Goal: Transaction & Acquisition: Download file/media

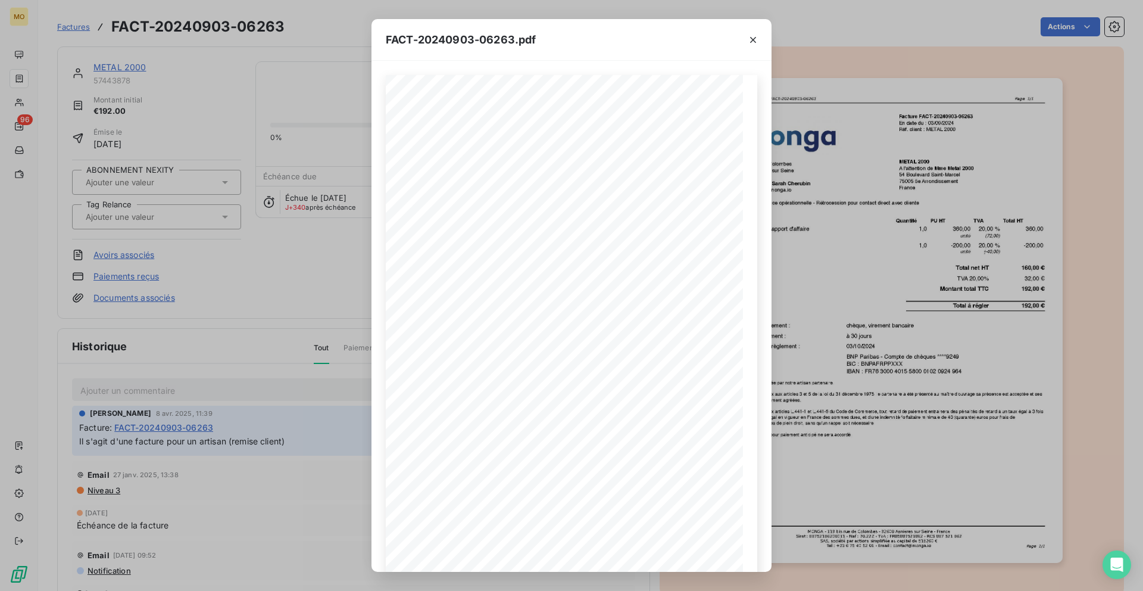
click at [300, 134] on div "FACT-20240903-06263.pdf [PERSON_NAME] - Facture FACT-20240903-06263 Page 1/1 [P…" at bounding box center [571, 295] width 1143 height 591
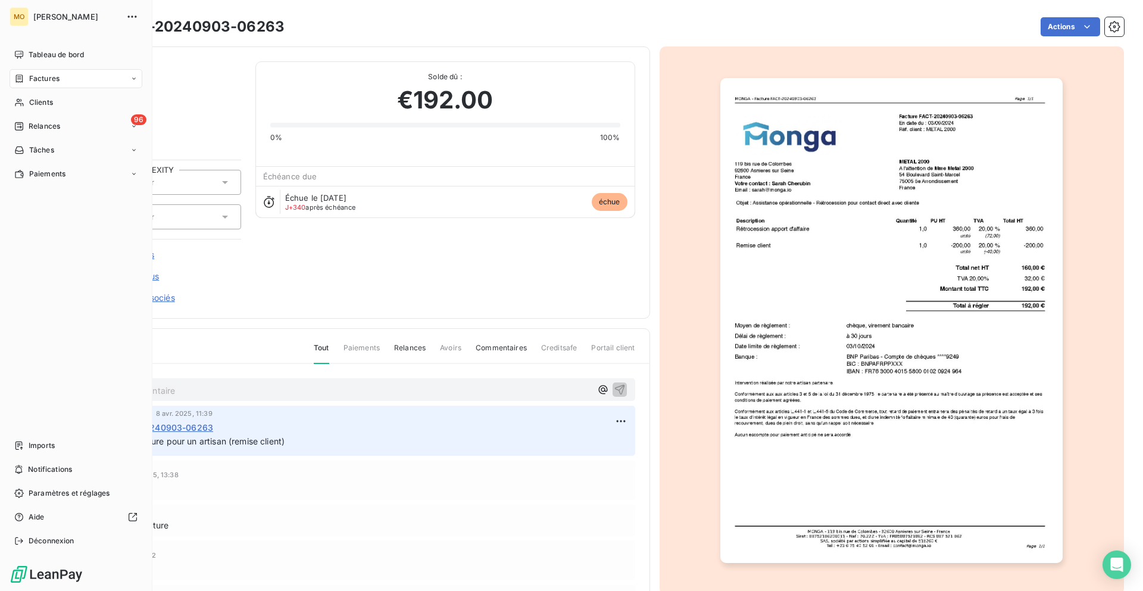
click at [27, 76] on div "Factures" at bounding box center [36, 78] width 45 height 11
click at [63, 149] on div "Clients" at bounding box center [76, 150] width 133 height 19
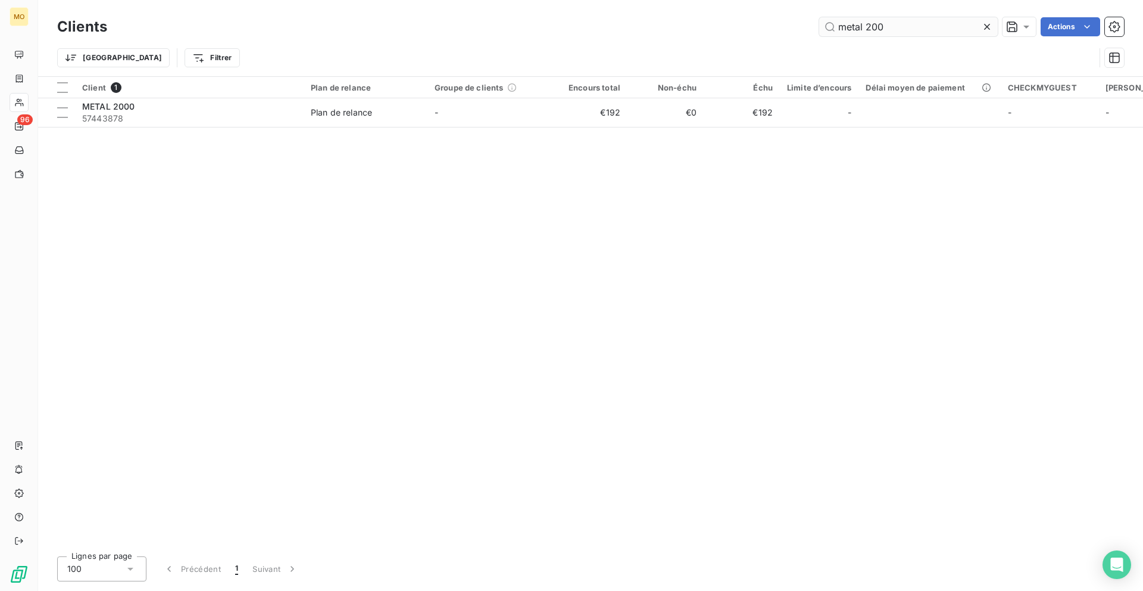
click at [854, 21] on input "metal 200" at bounding box center [908, 26] width 179 height 19
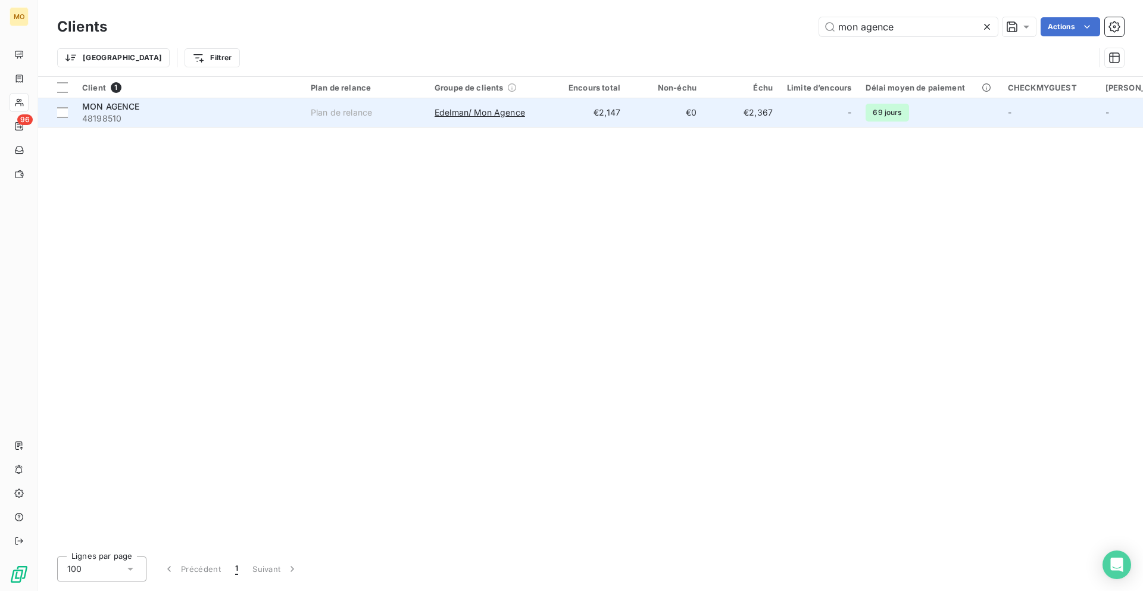
type input "mon agence"
click at [286, 124] on td "MON AGENCE 48198510" at bounding box center [189, 112] width 229 height 29
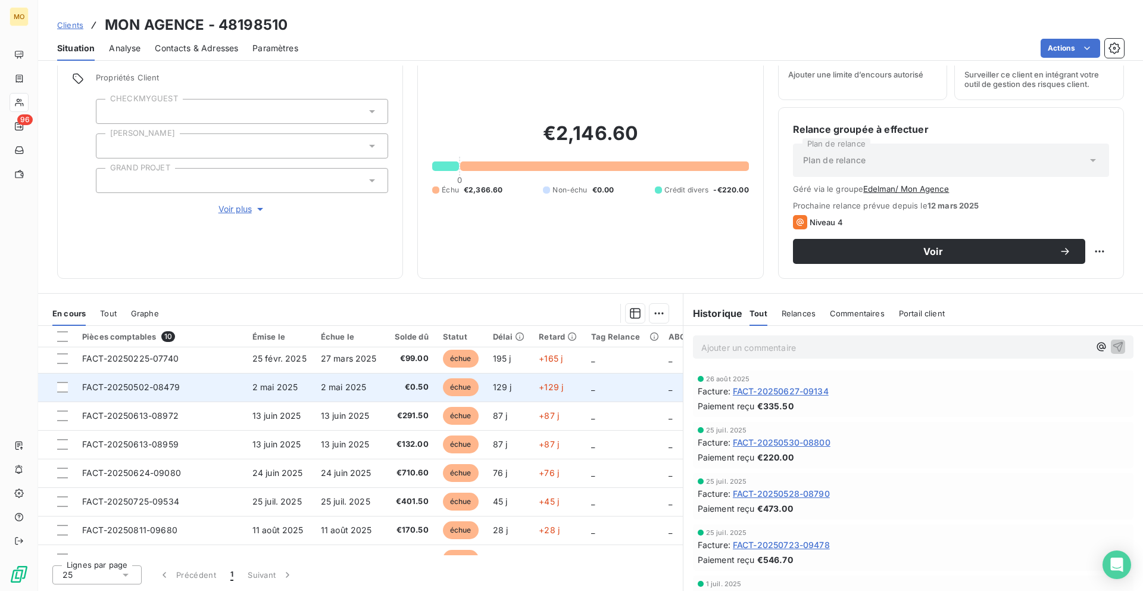
scroll to position [83, 0]
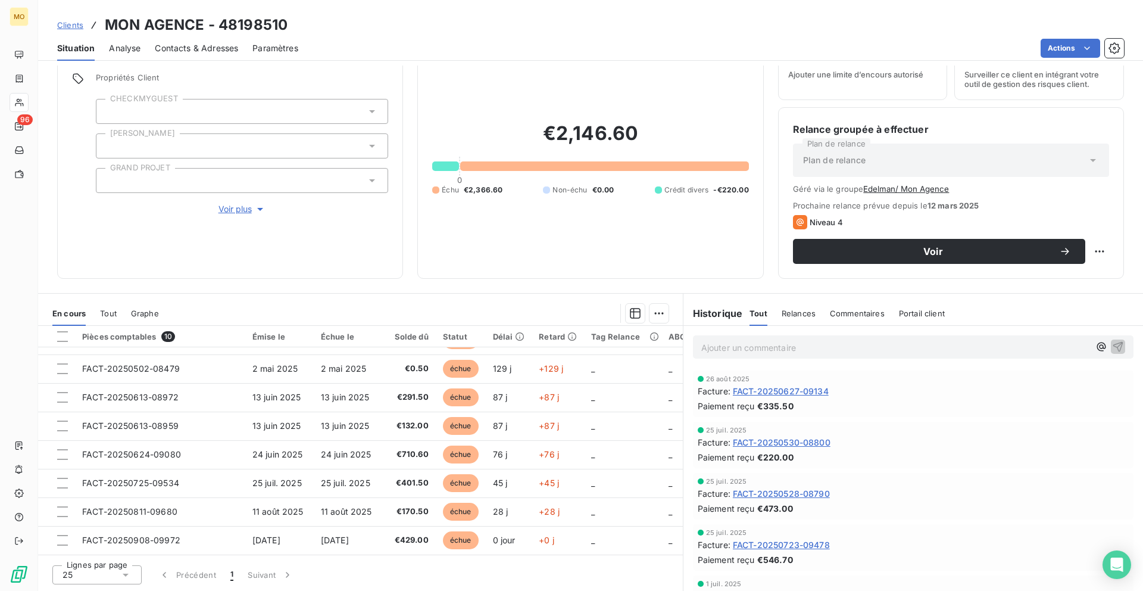
click at [225, 51] on span "Contacts & Adresses" at bounding box center [196, 48] width 83 height 12
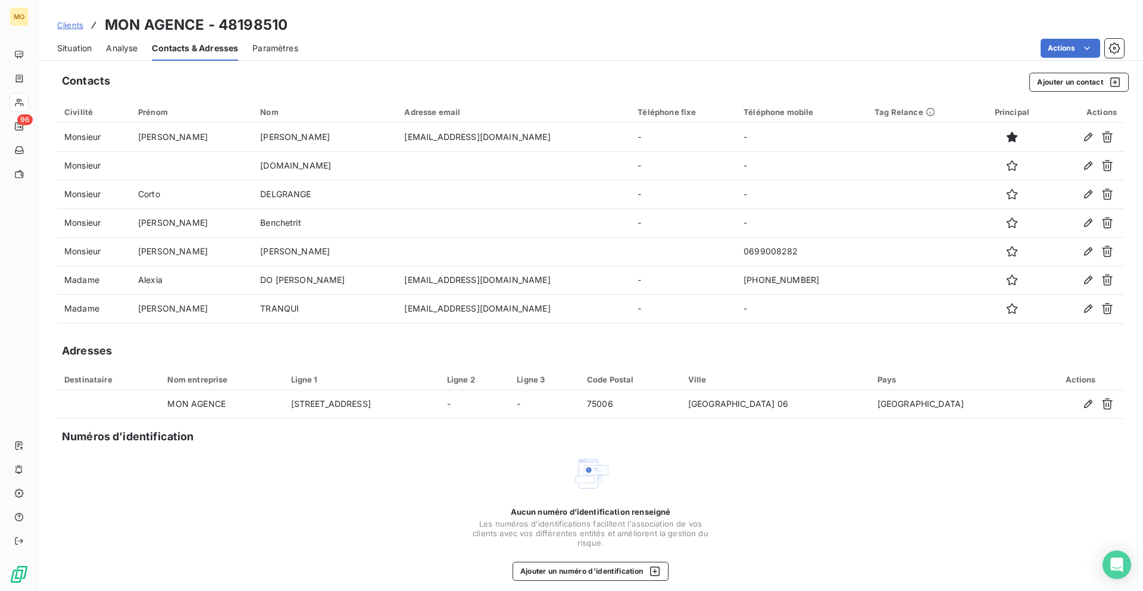
click at [85, 45] on span "Situation" at bounding box center [74, 48] width 35 height 12
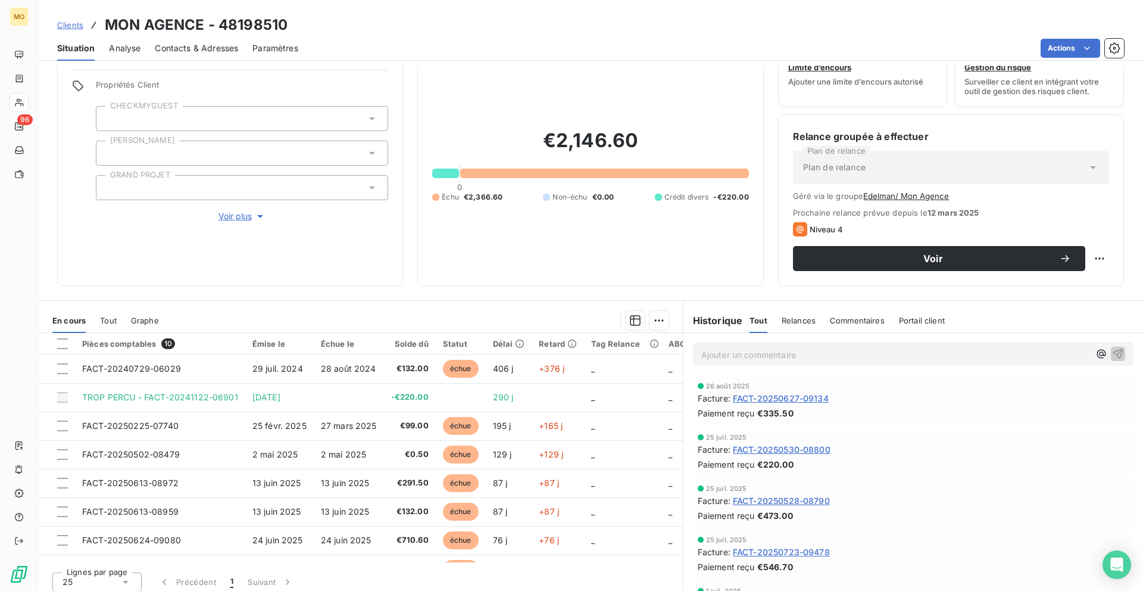
scroll to position [49, 0]
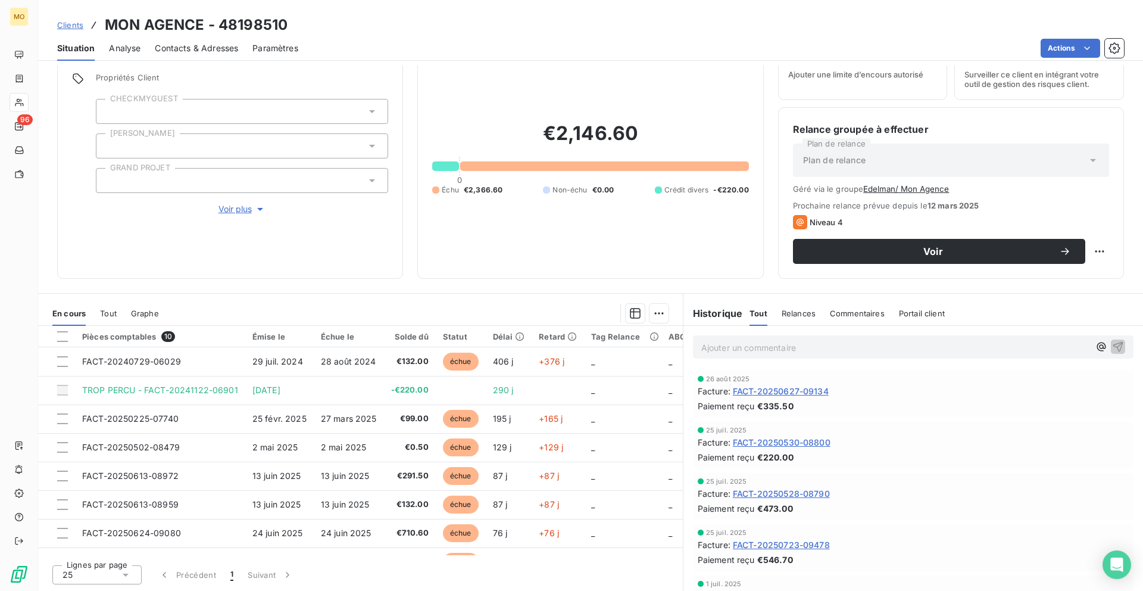
click at [217, 32] on h3 "MON AGENCE - 48198510" at bounding box center [196, 24] width 183 height 21
click at [217, 54] on div "Contacts & Adresses" at bounding box center [196, 48] width 83 height 25
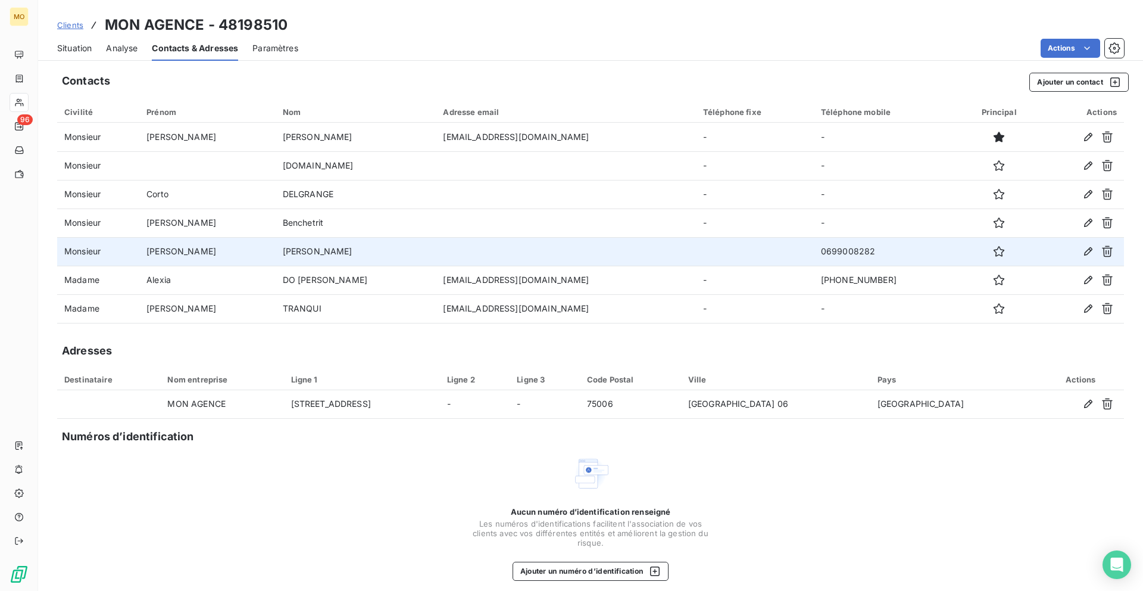
scroll to position [9, 0]
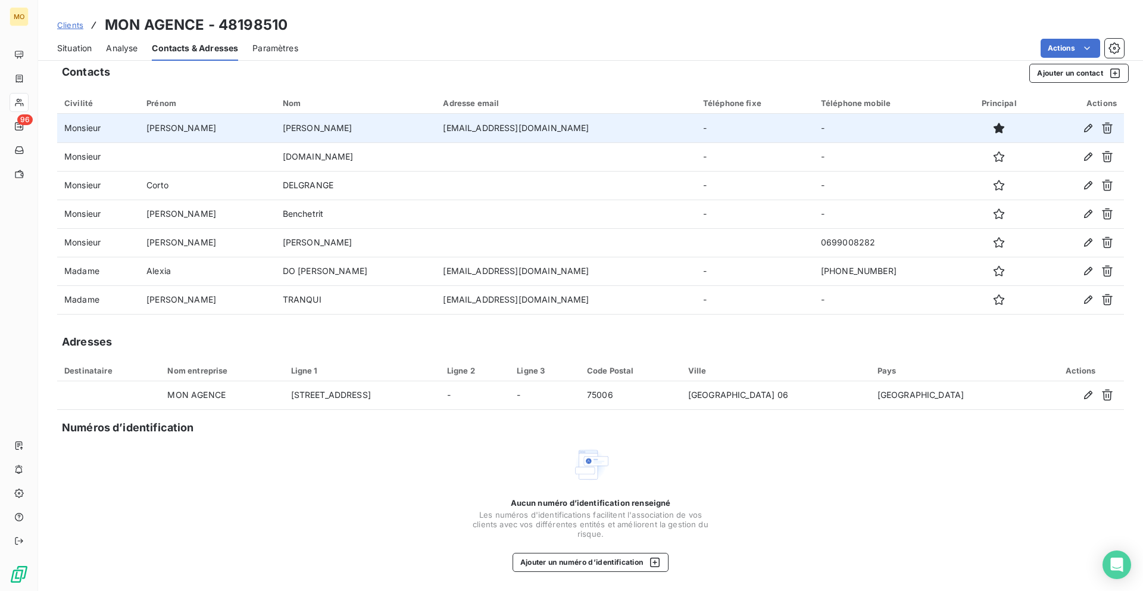
click at [476, 134] on td "[EMAIL_ADDRESS][DOMAIN_NAME]" at bounding box center [566, 128] width 260 height 29
copy td "[EMAIL_ADDRESS][DOMAIN_NAME]"
click at [454, 126] on td "[EMAIL_ADDRESS][DOMAIN_NAME]" at bounding box center [566, 128] width 260 height 29
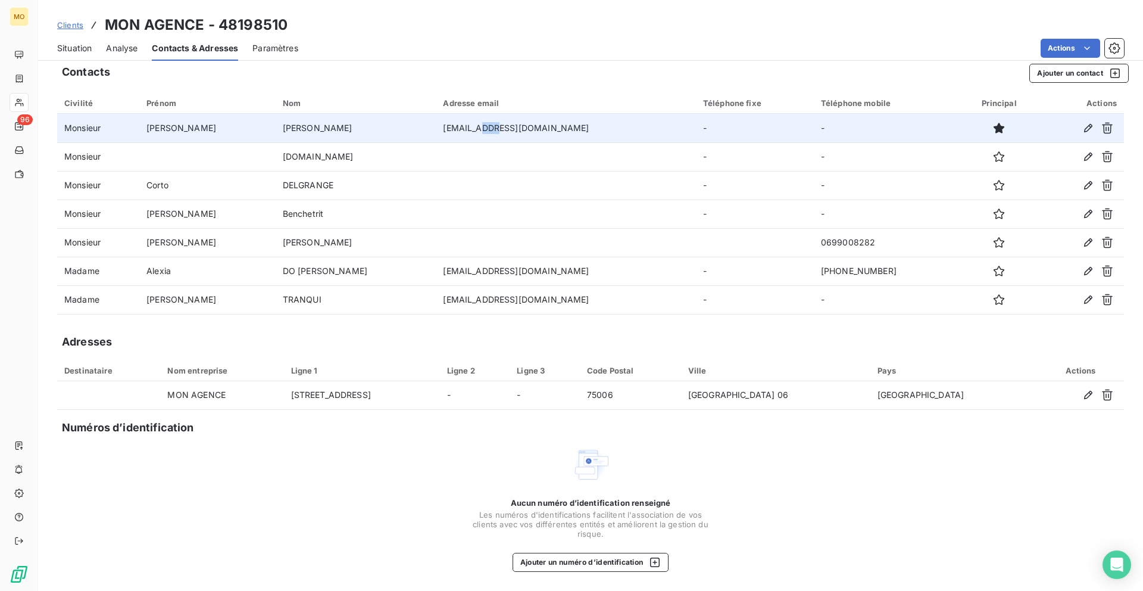
click at [454, 126] on td "[EMAIL_ADDRESS][DOMAIN_NAME]" at bounding box center [566, 128] width 260 height 29
click at [483, 134] on td "[EMAIL_ADDRESS][DOMAIN_NAME]" at bounding box center [566, 128] width 260 height 29
click at [483, 123] on td "[EMAIL_ADDRESS][DOMAIN_NAME]" at bounding box center [566, 128] width 260 height 29
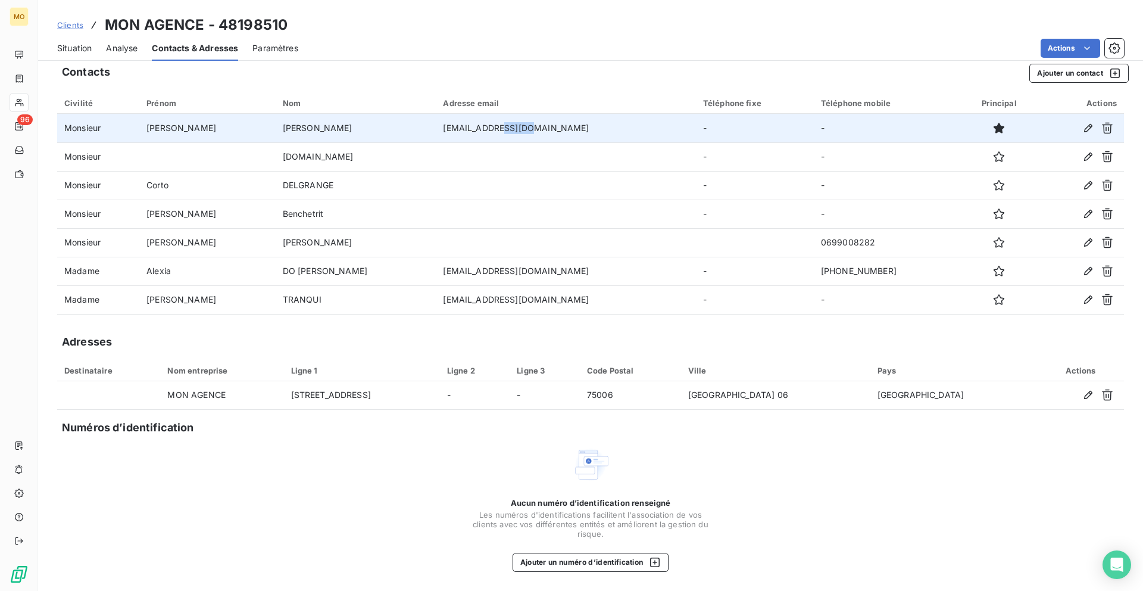
click at [483, 123] on td "[EMAIL_ADDRESS][DOMAIN_NAME]" at bounding box center [566, 128] width 260 height 29
copy td "[EMAIL_ADDRESS][DOMAIN_NAME]"
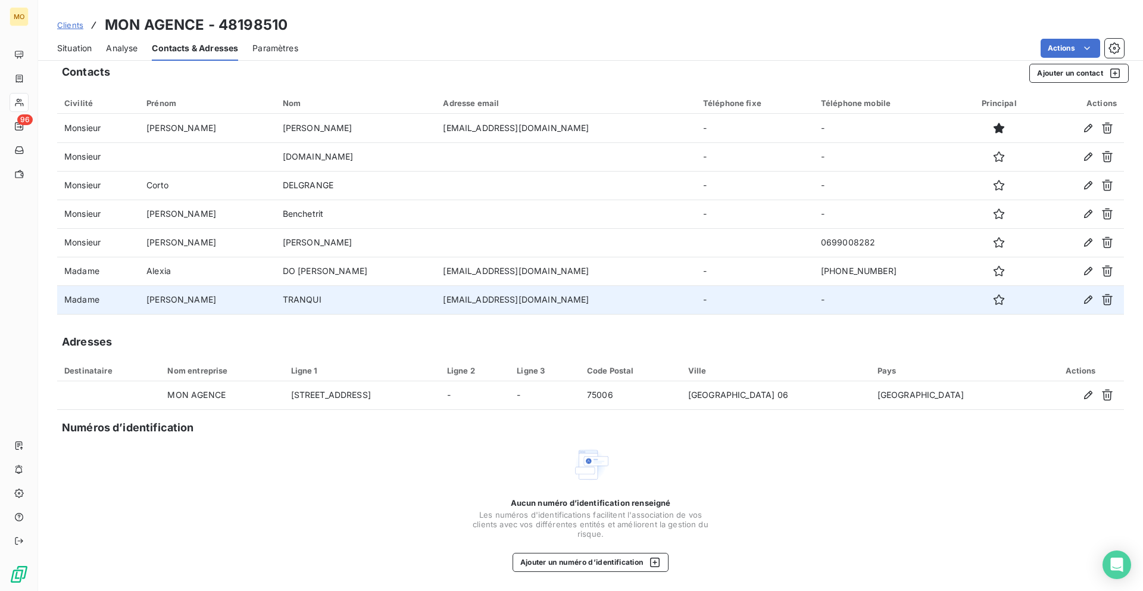
click at [469, 300] on td "[EMAIL_ADDRESS][DOMAIN_NAME]" at bounding box center [566, 299] width 260 height 29
copy td "[EMAIL_ADDRESS][DOMAIN_NAME]"
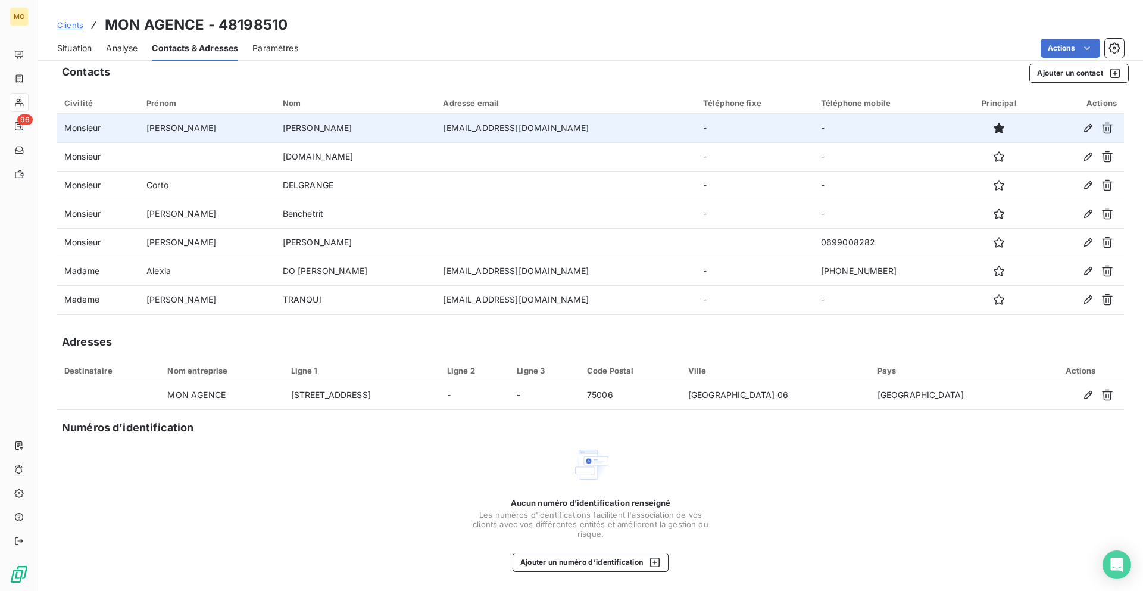
click at [482, 129] on td "[EMAIL_ADDRESS][DOMAIN_NAME]" at bounding box center [566, 128] width 260 height 29
copy td "[EMAIL_ADDRESS][DOMAIN_NAME]"
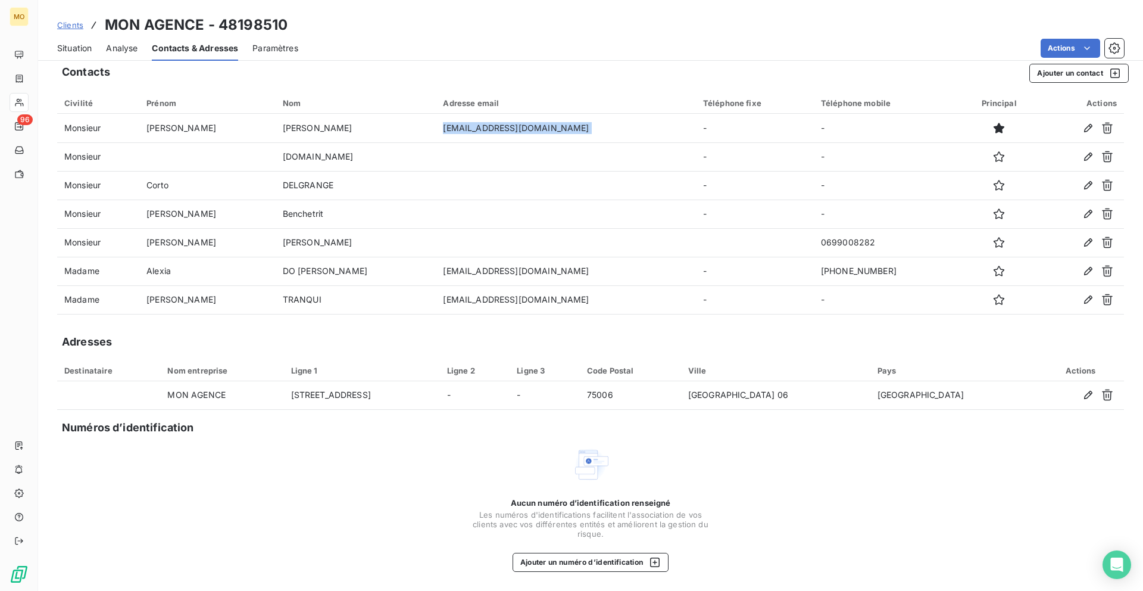
click at [76, 59] on div "Situation" at bounding box center [74, 48] width 35 height 25
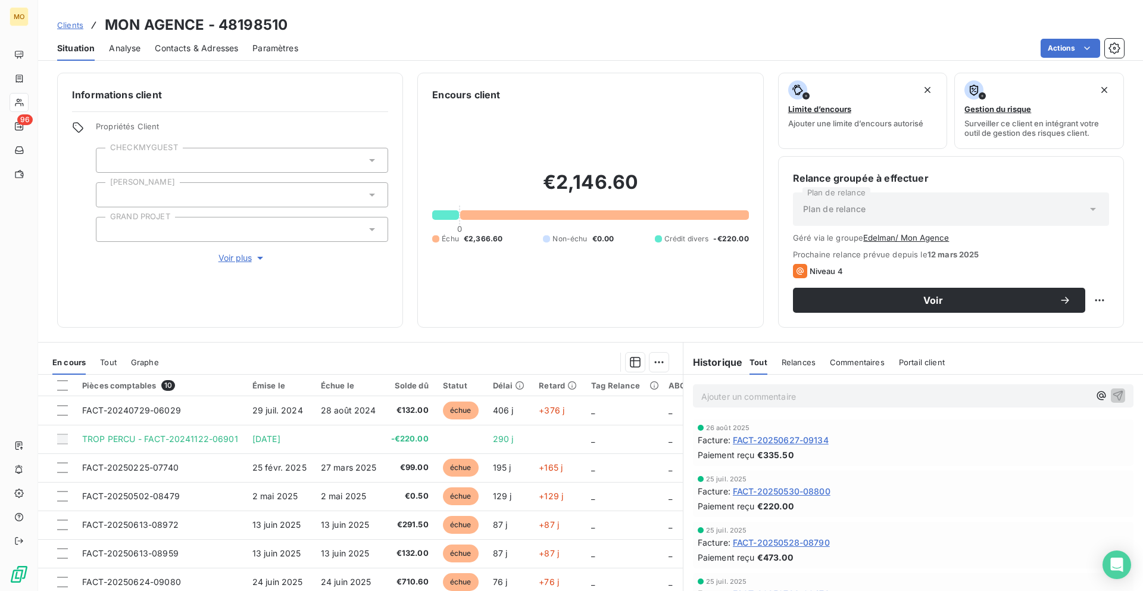
scroll to position [49, 0]
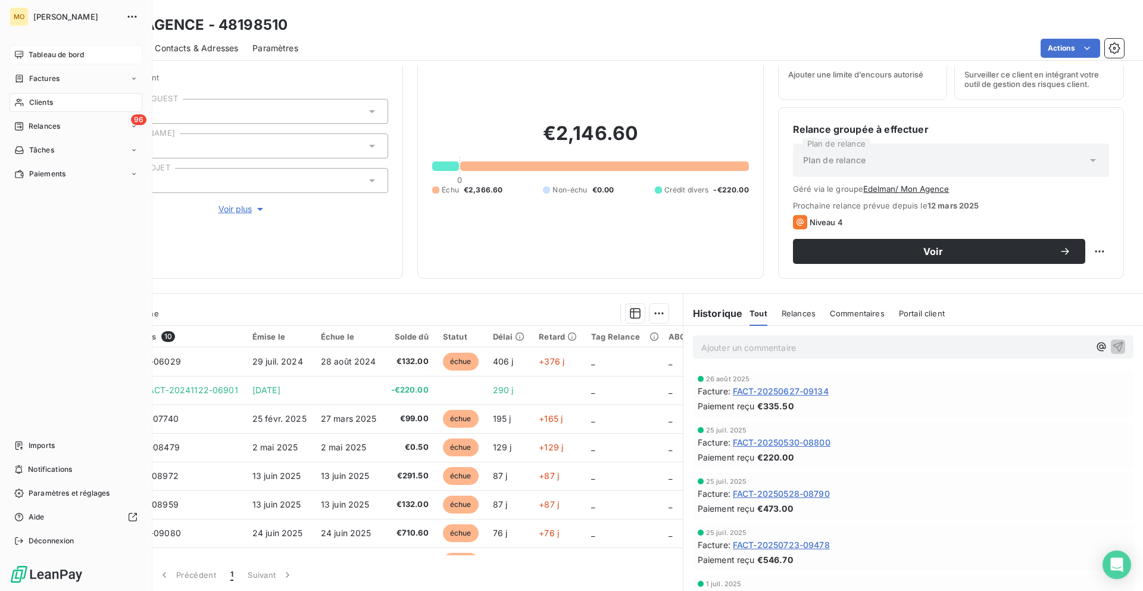
click at [26, 61] on div "Tableau de bord" at bounding box center [76, 54] width 133 height 19
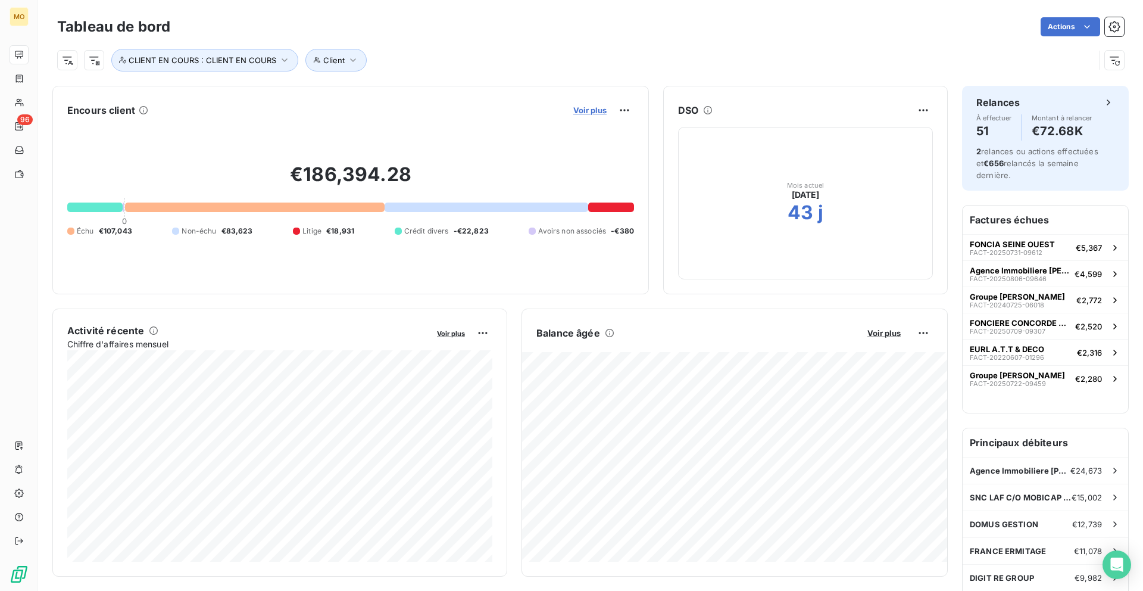
click at [581, 109] on span "Voir plus" at bounding box center [590, 110] width 33 height 10
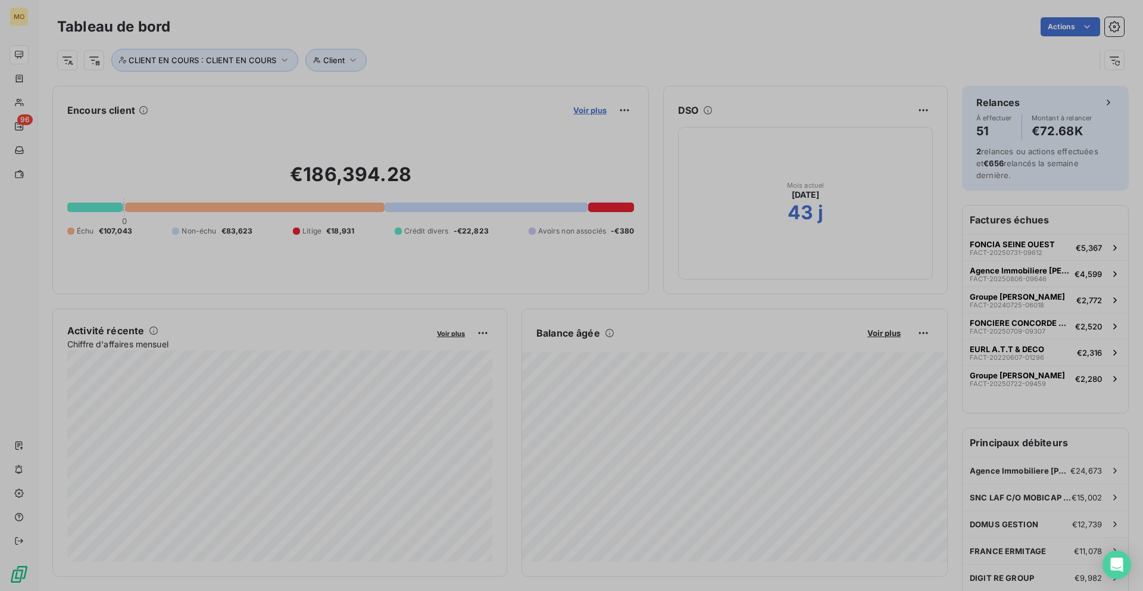
scroll to position [421, 457]
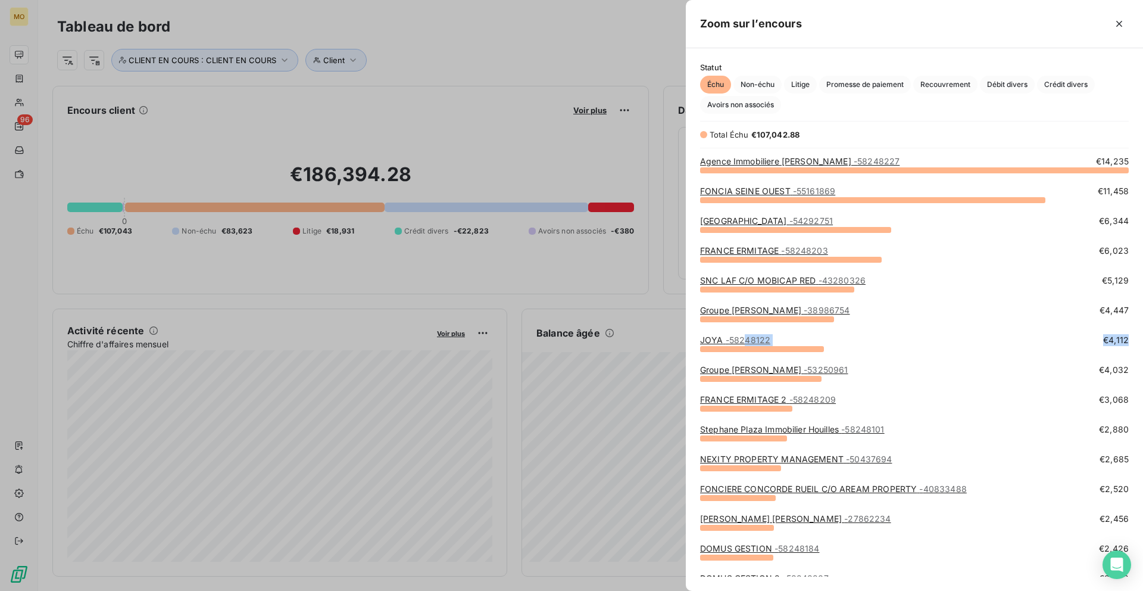
drag, startPoint x: 746, startPoint y: 344, endPoint x: 799, endPoint y: 361, distance: 56.1
click at [799, 361] on div "JOYA - 58248122 €4,112" at bounding box center [914, 349] width 429 height 30
click at [774, 454] on link "NEXITY PROPERTY MANAGEMENT - 50437694" at bounding box center [796, 459] width 192 height 10
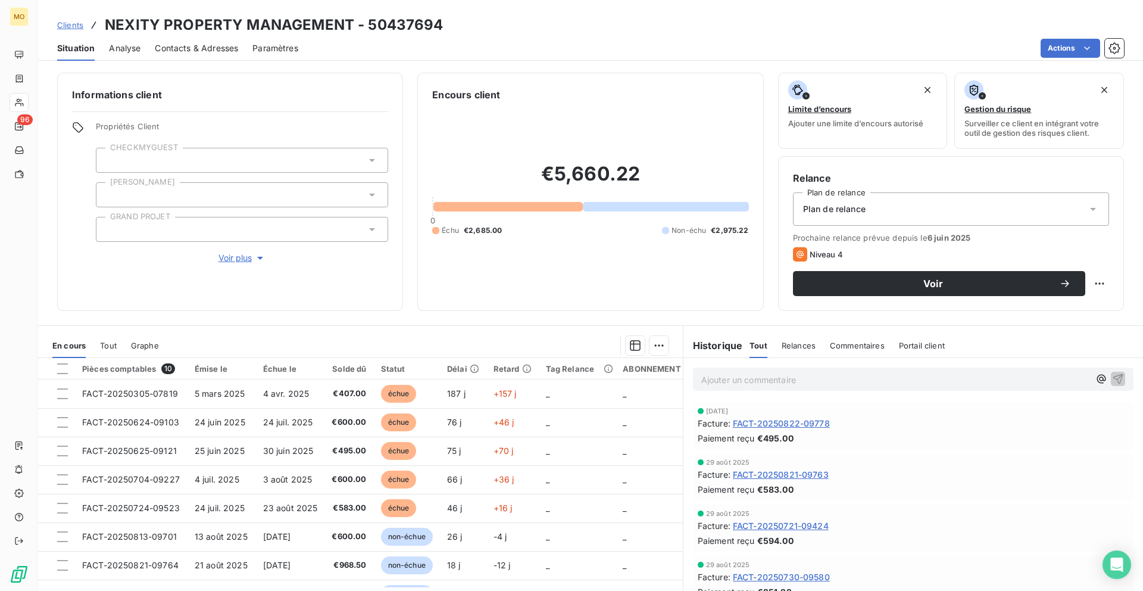
click at [188, 48] on span "Contacts & Adresses" at bounding box center [196, 48] width 83 height 12
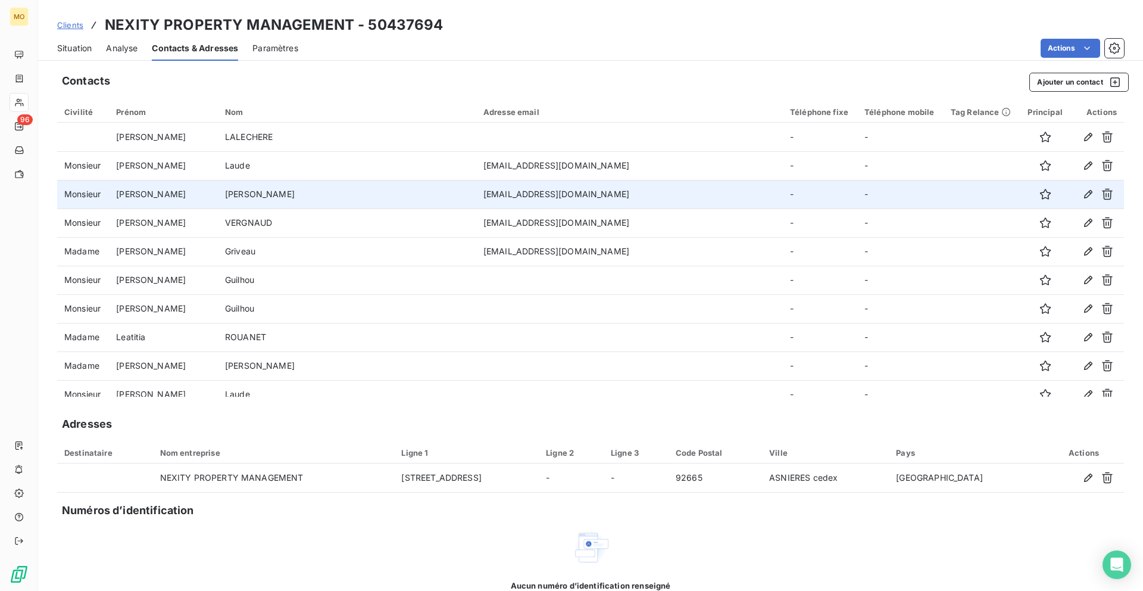
click at [476, 191] on td "[EMAIL_ADDRESS][DOMAIN_NAME]" at bounding box center [629, 194] width 307 height 29
copy td "[EMAIL_ADDRESS][DOMAIN_NAME]"
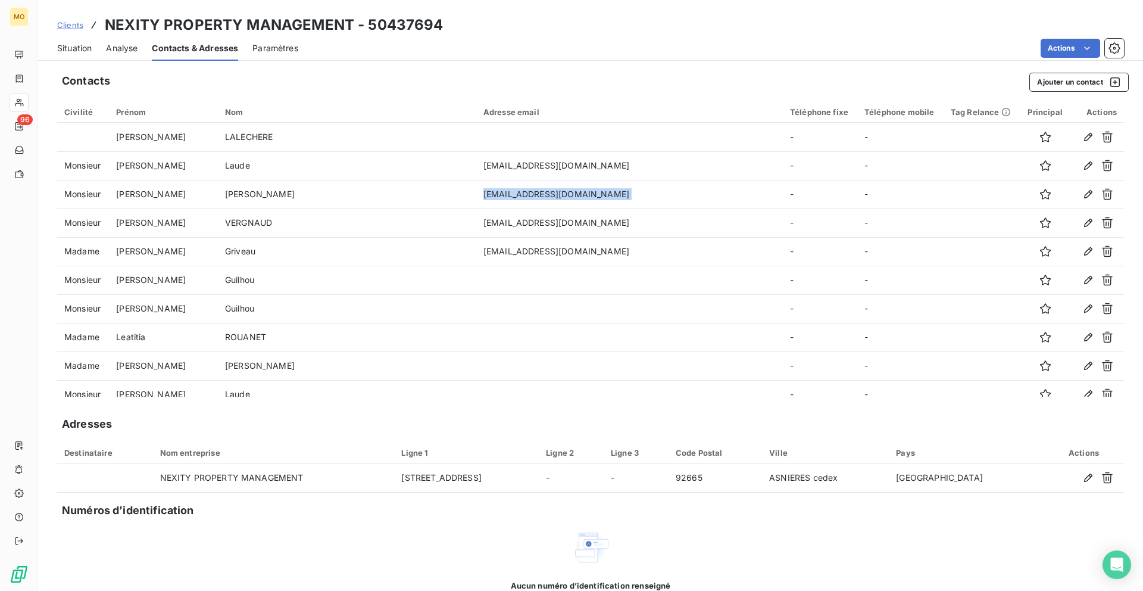
click at [77, 49] on span "Situation" at bounding box center [74, 48] width 35 height 12
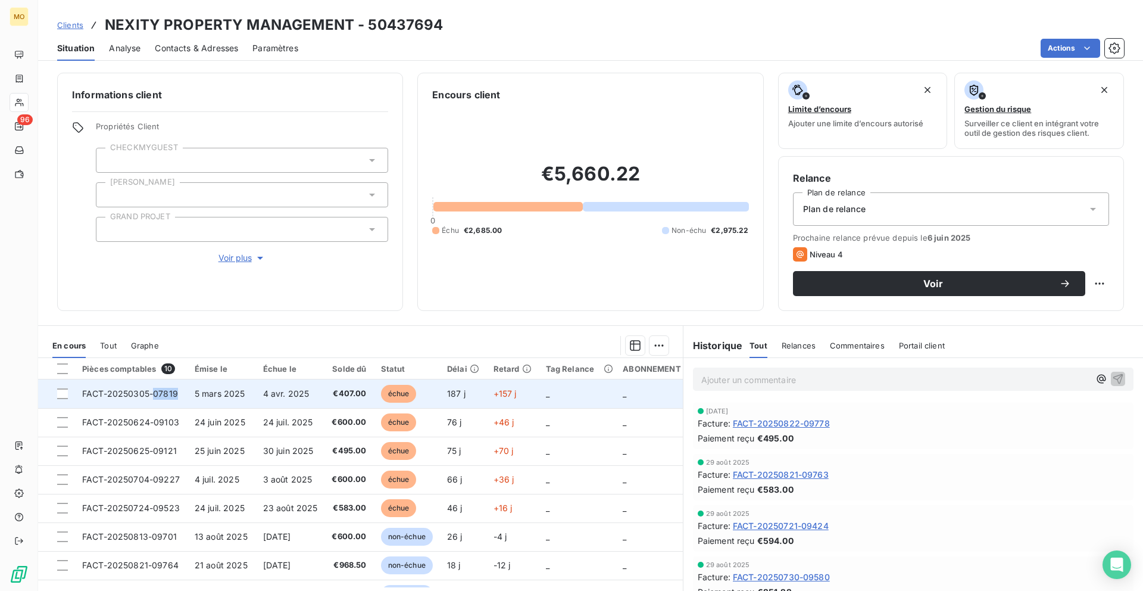
copy span "07819"
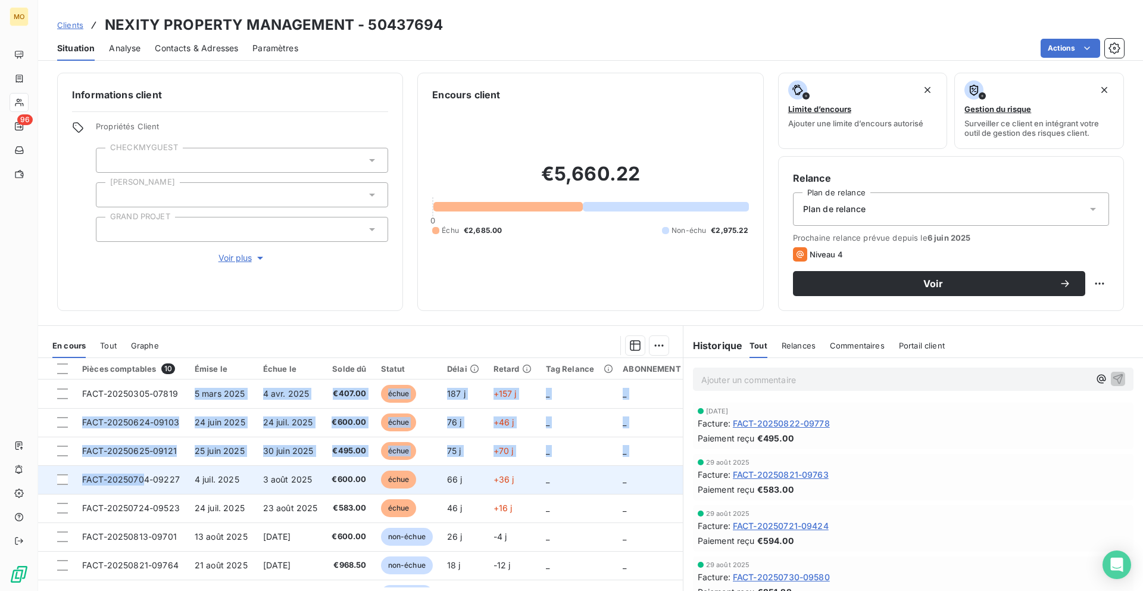
drag, startPoint x: 185, startPoint y: 395, endPoint x: 145, endPoint y: 493, distance: 105.0
click at [145, 493] on tbody "FACT-20250305-07819 5 mars 2025 4 avr. 2025 €407.00 échue 187 j +157 j _ _ FACT…" at bounding box center [379, 522] width 683 height 286
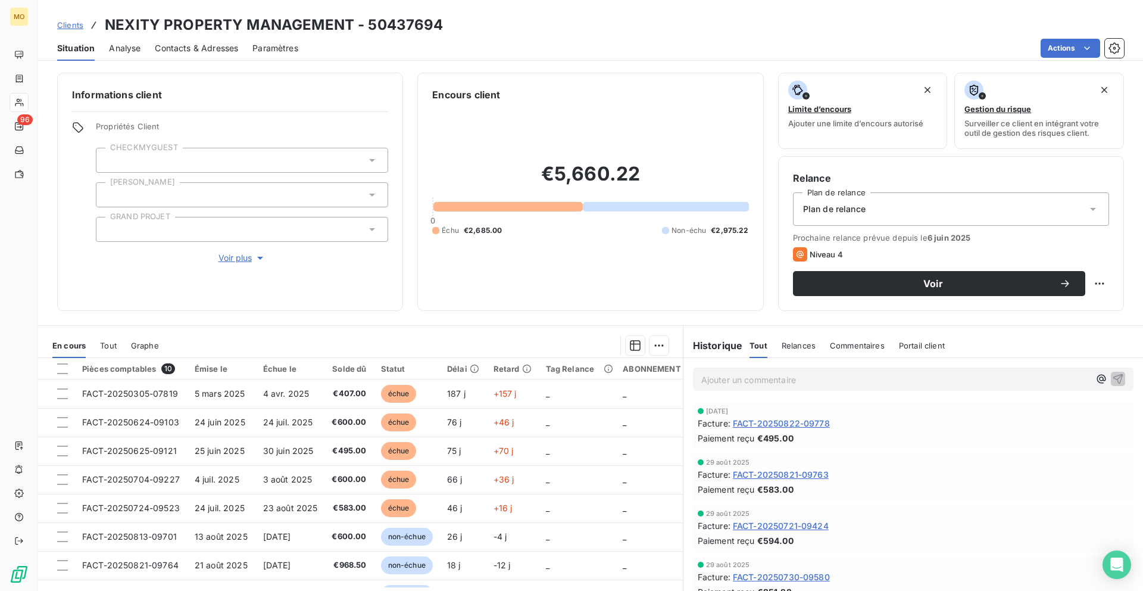
click at [1042, 35] on div "Clients NEXITY PROPERTY MANAGEMENT - 50437694" at bounding box center [590, 24] width 1105 height 21
click at [1046, 43] on html "MO 96 Clients NEXITY PROPERTY MANAGEMENT - 50437694 Situation Analyse Contacts …" at bounding box center [571, 295] width 1143 height 591
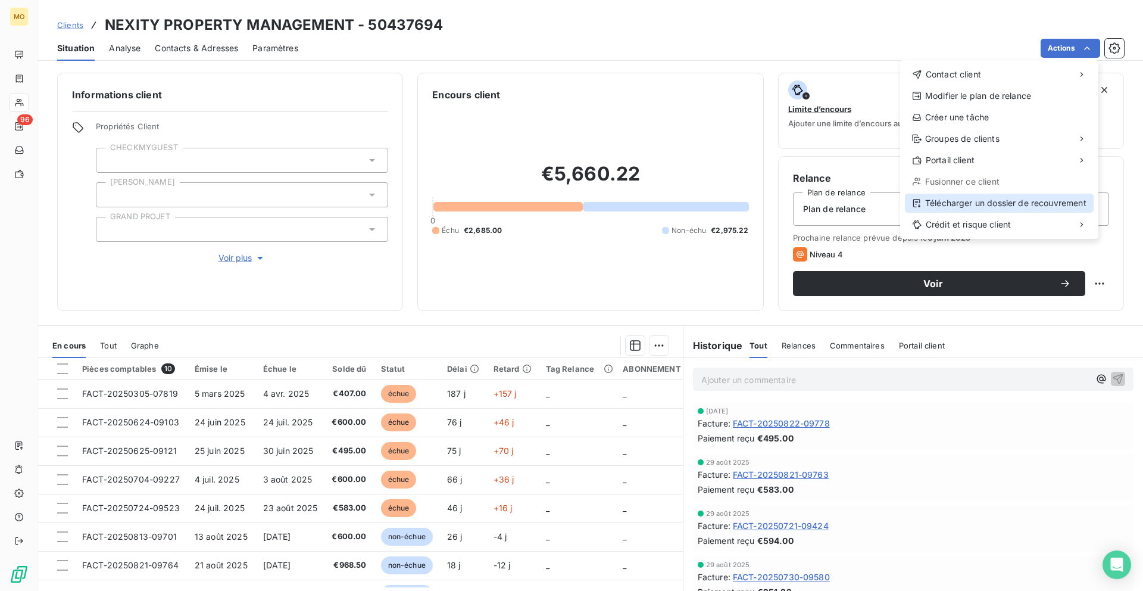
click at [973, 207] on div "Télécharger un dossier de recouvrement" at bounding box center [999, 203] width 189 height 19
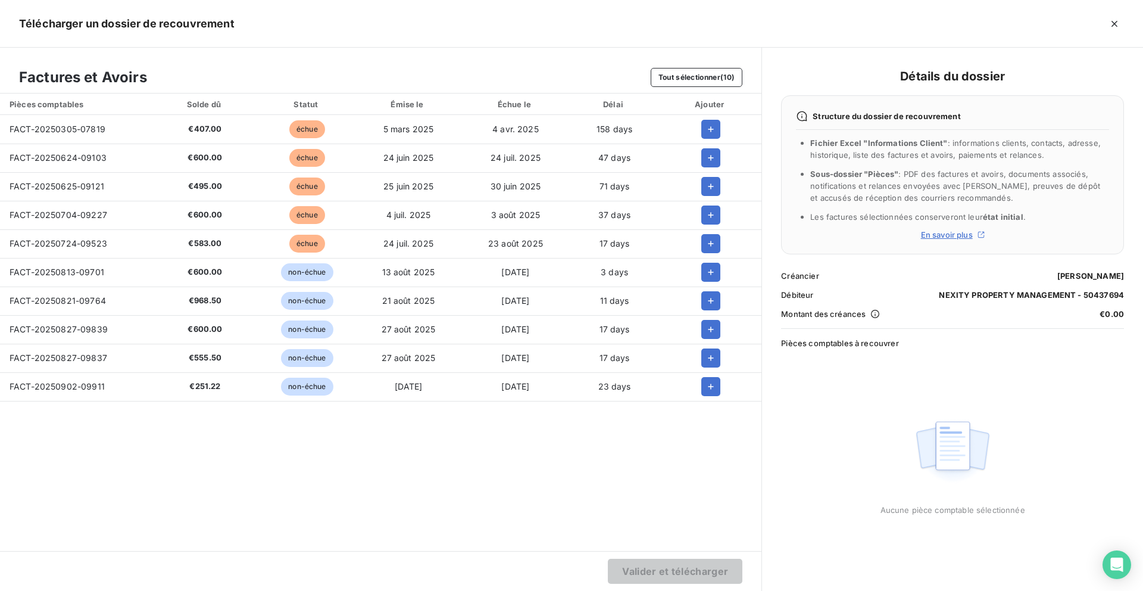
click at [91, 157] on span "FACT-20250624-09103" at bounding box center [58, 157] width 97 height 10
copy span "FACT-20250624-09103"
click at [88, 210] on span "FACT-20250704-09227" at bounding box center [59, 215] width 98 height 10
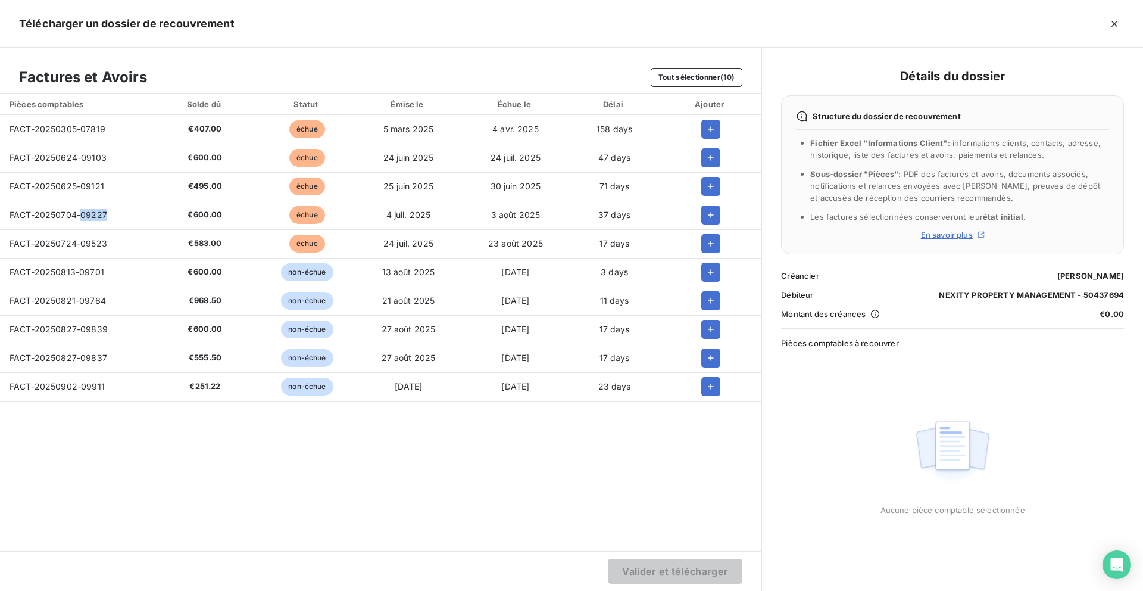
click at [88, 210] on span "FACT-20250704-09227" at bounding box center [59, 215] width 98 height 10
copy span "FACT-20250704-09227"
click at [80, 267] on span "FACT-20250813-09701" at bounding box center [57, 272] width 95 height 10
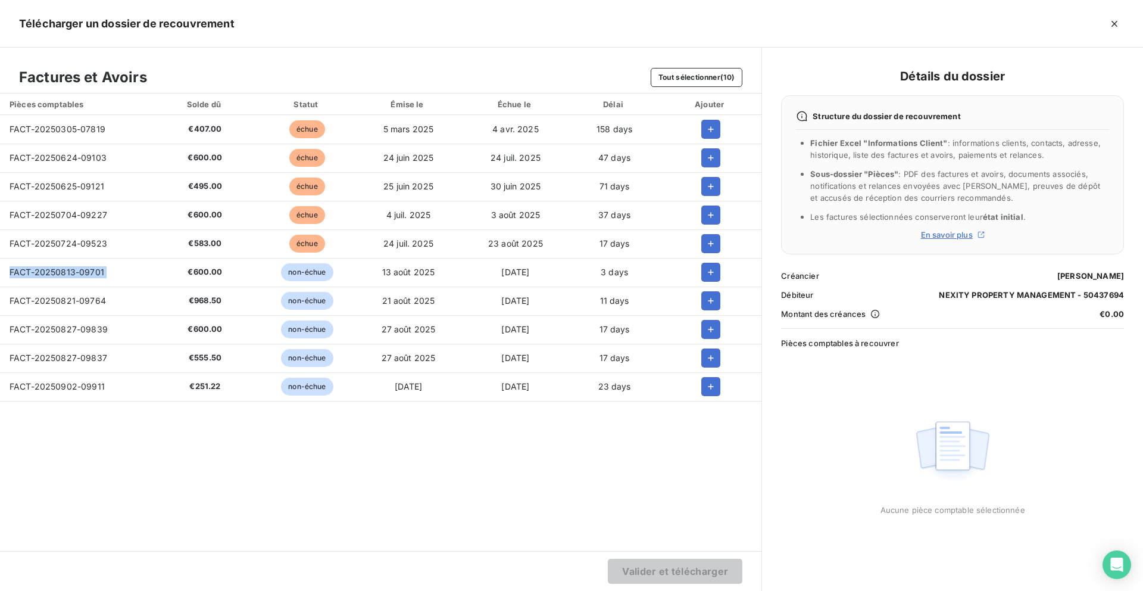
click at [80, 267] on span "FACT-20250813-09701" at bounding box center [57, 272] width 95 height 10
copy span "FACT-20250813-09701"
click at [707, 160] on icon "button" at bounding box center [711, 158] width 12 height 12
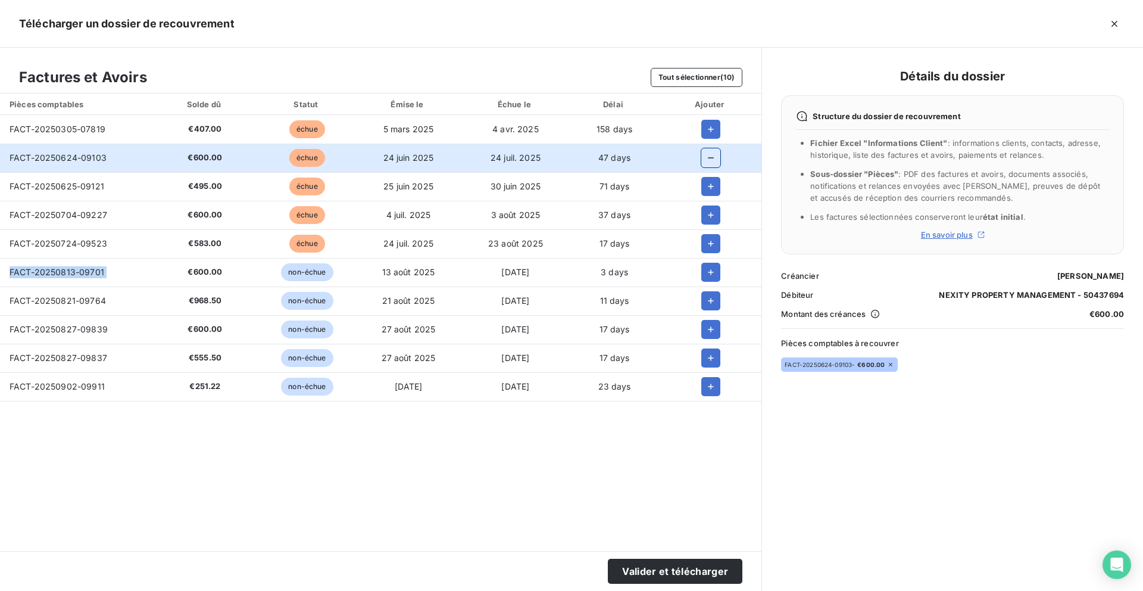
click at [707, 160] on icon "button" at bounding box center [711, 158] width 12 height 12
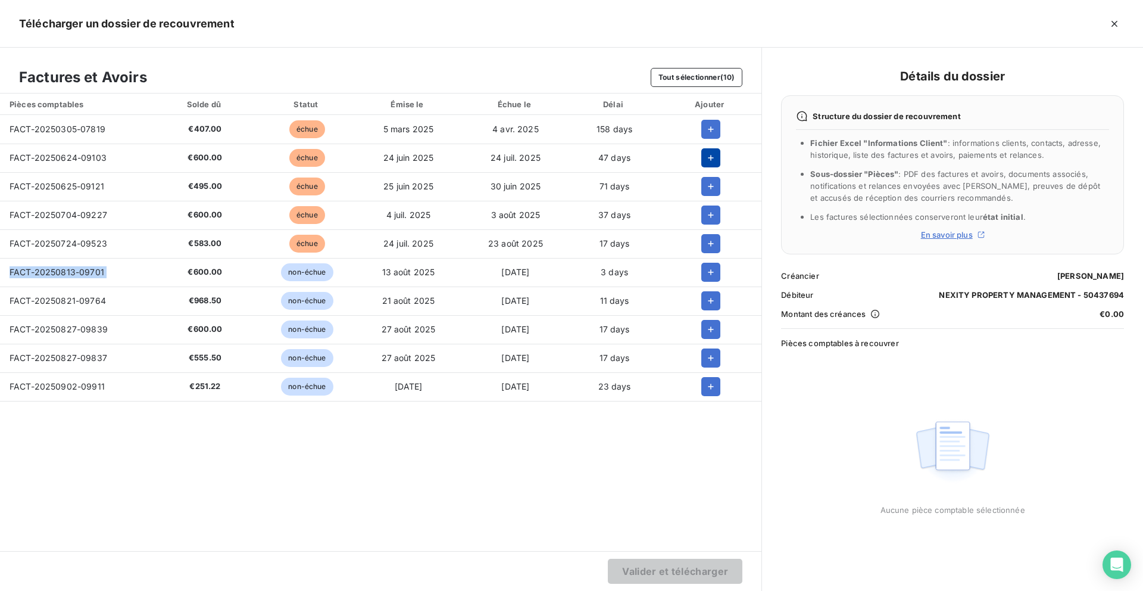
click at [707, 160] on icon "button" at bounding box center [711, 158] width 12 height 12
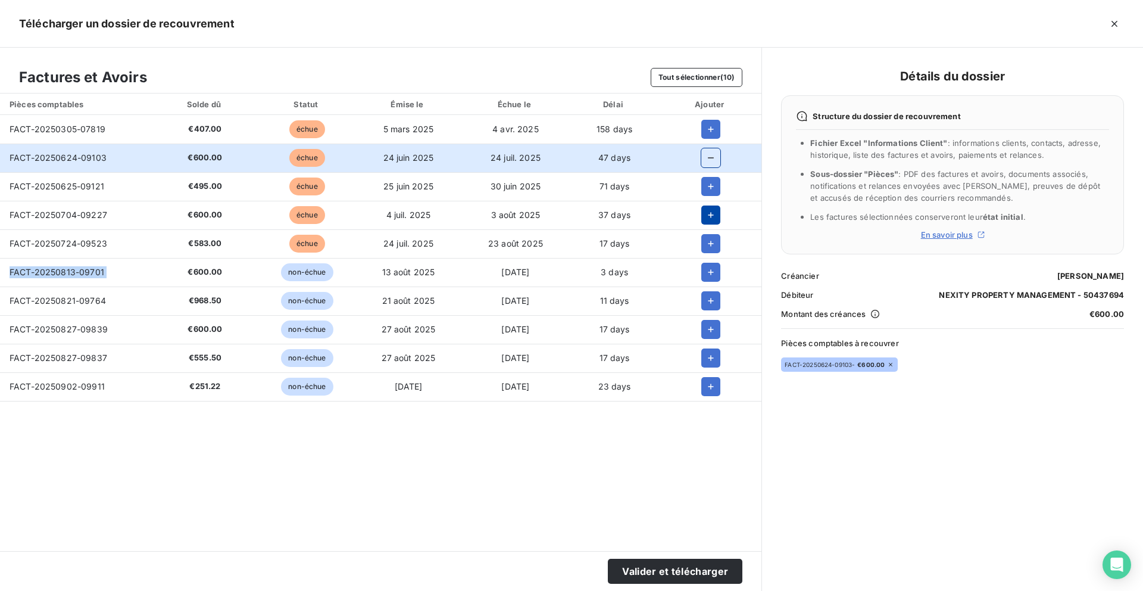
click at [712, 218] on icon "button" at bounding box center [711, 215] width 12 height 12
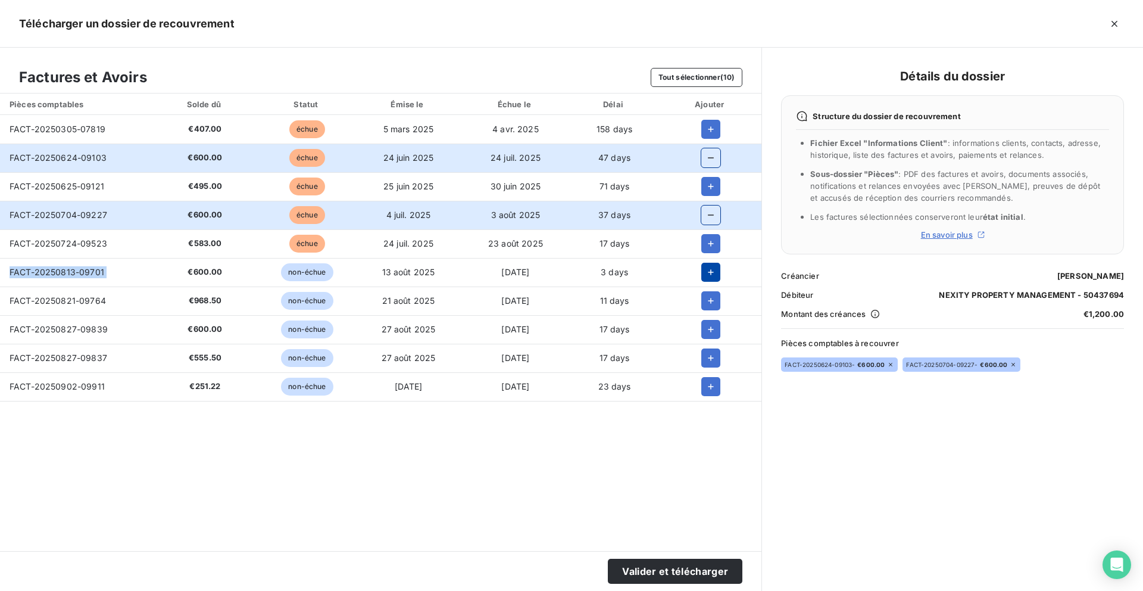
click at [709, 273] on icon "button" at bounding box center [711, 272] width 12 height 12
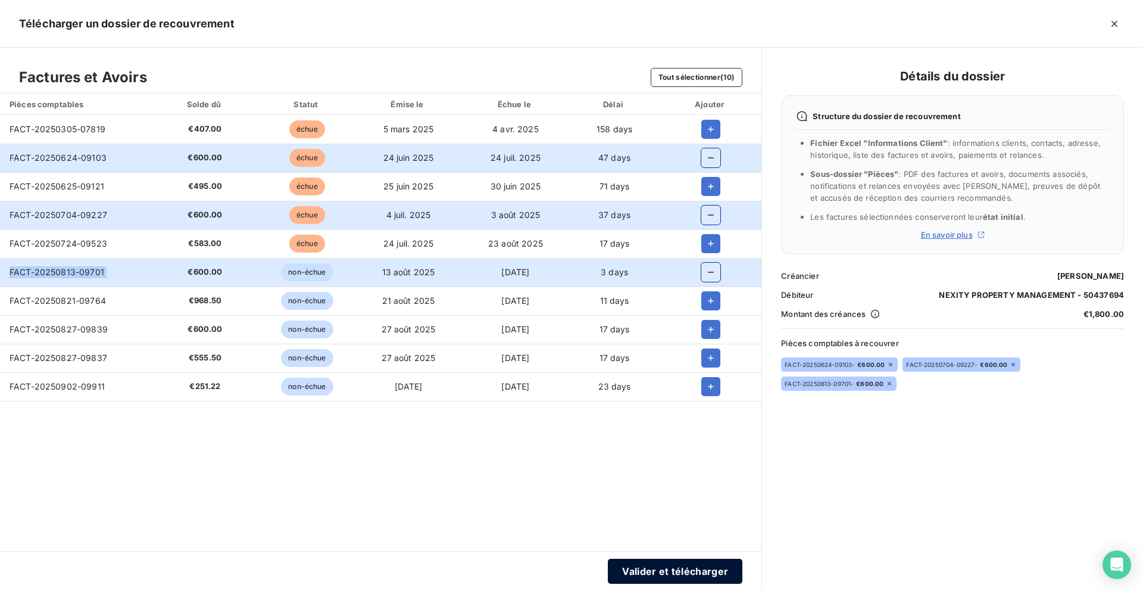
click at [643, 568] on button "Valider et télécharger" at bounding box center [675, 571] width 135 height 25
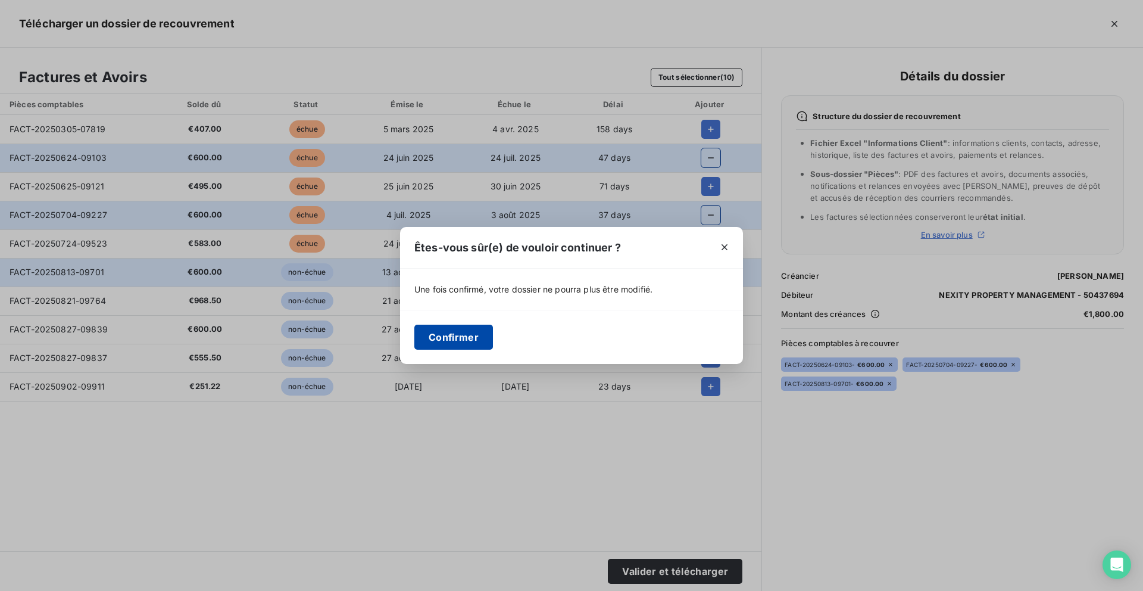
click at [453, 329] on button "Confirmer" at bounding box center [454, 337] width 79 height 25
